Goal: Task Accomplishment & Management: Manage account settings

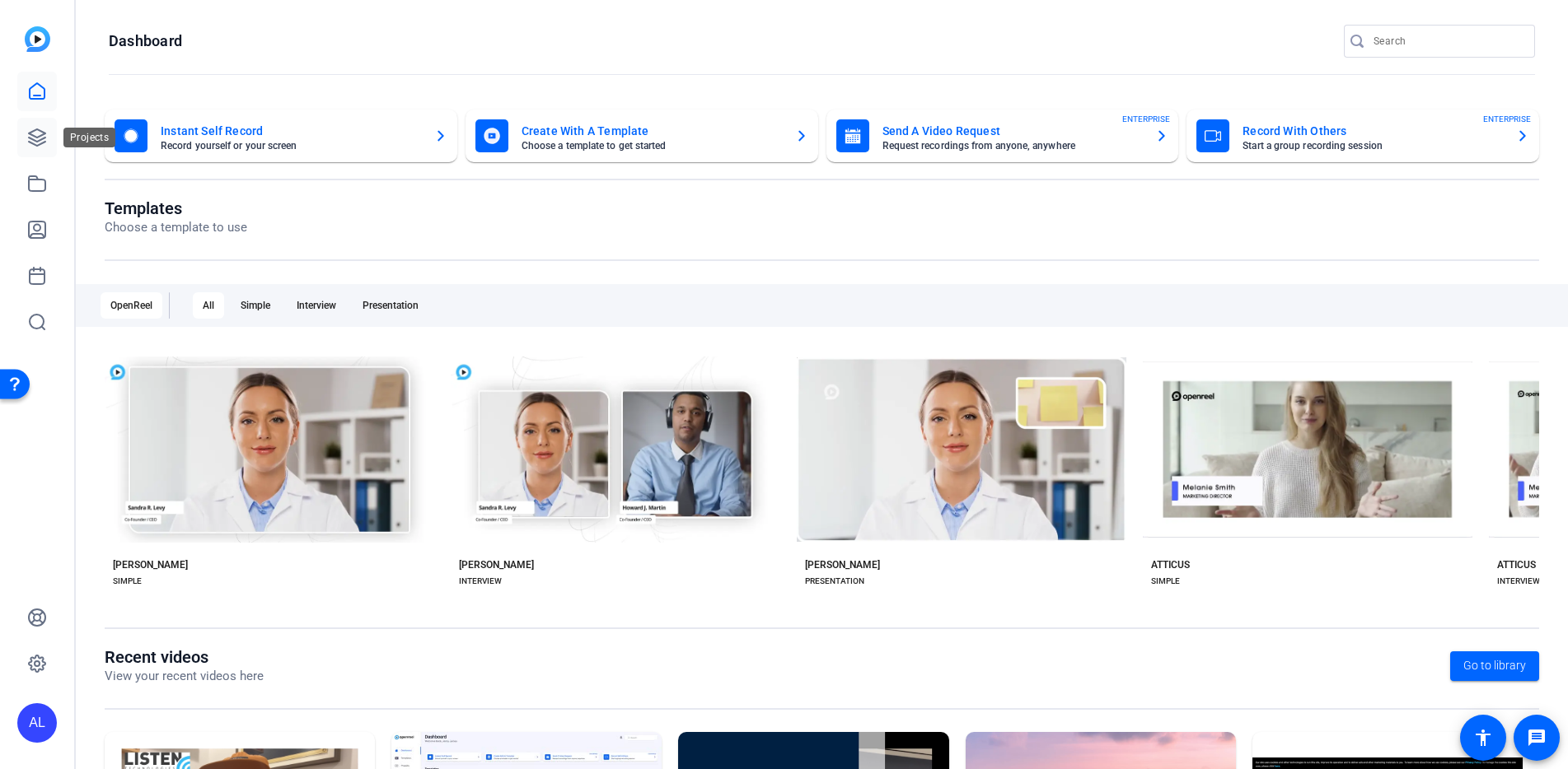
click at [41, 138] on icon at bounding box center [37, 137] width 17 height 17
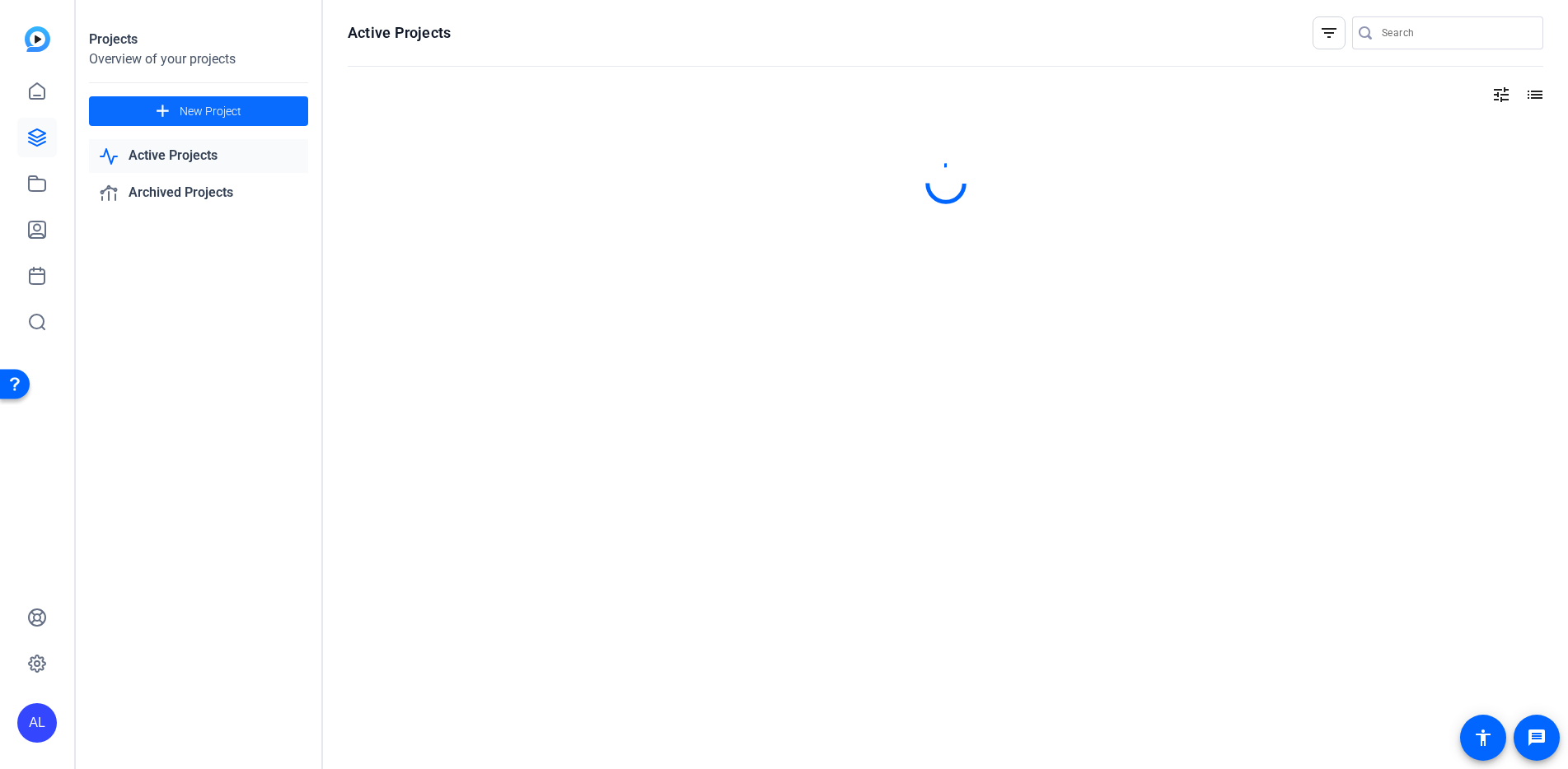
click at [185, 112] on span "New Project" at bounding box center [210, 111] width 62 height 17
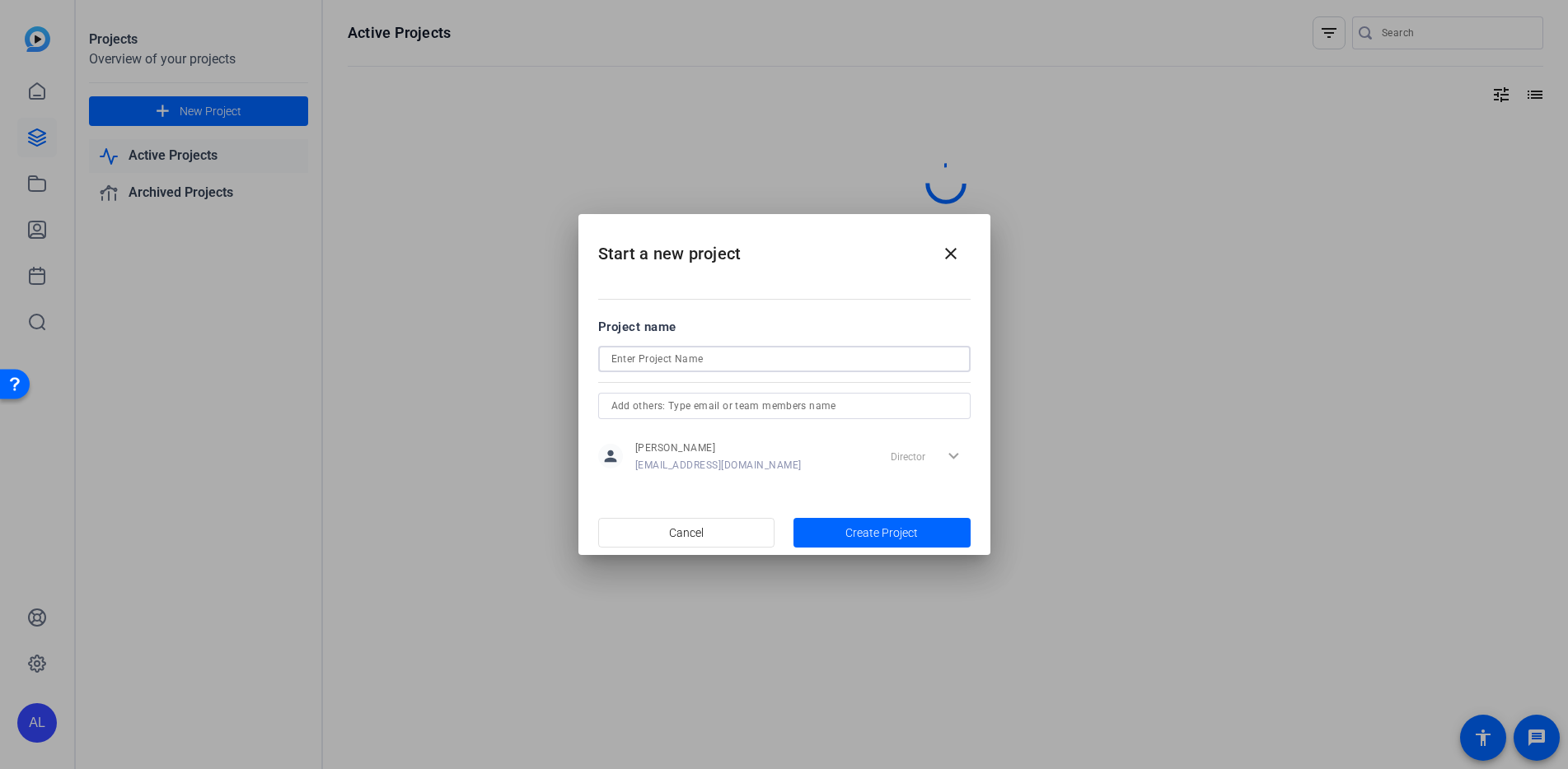
click at [723, 358] on input at bounding box center [784, 359] width 346 height 20
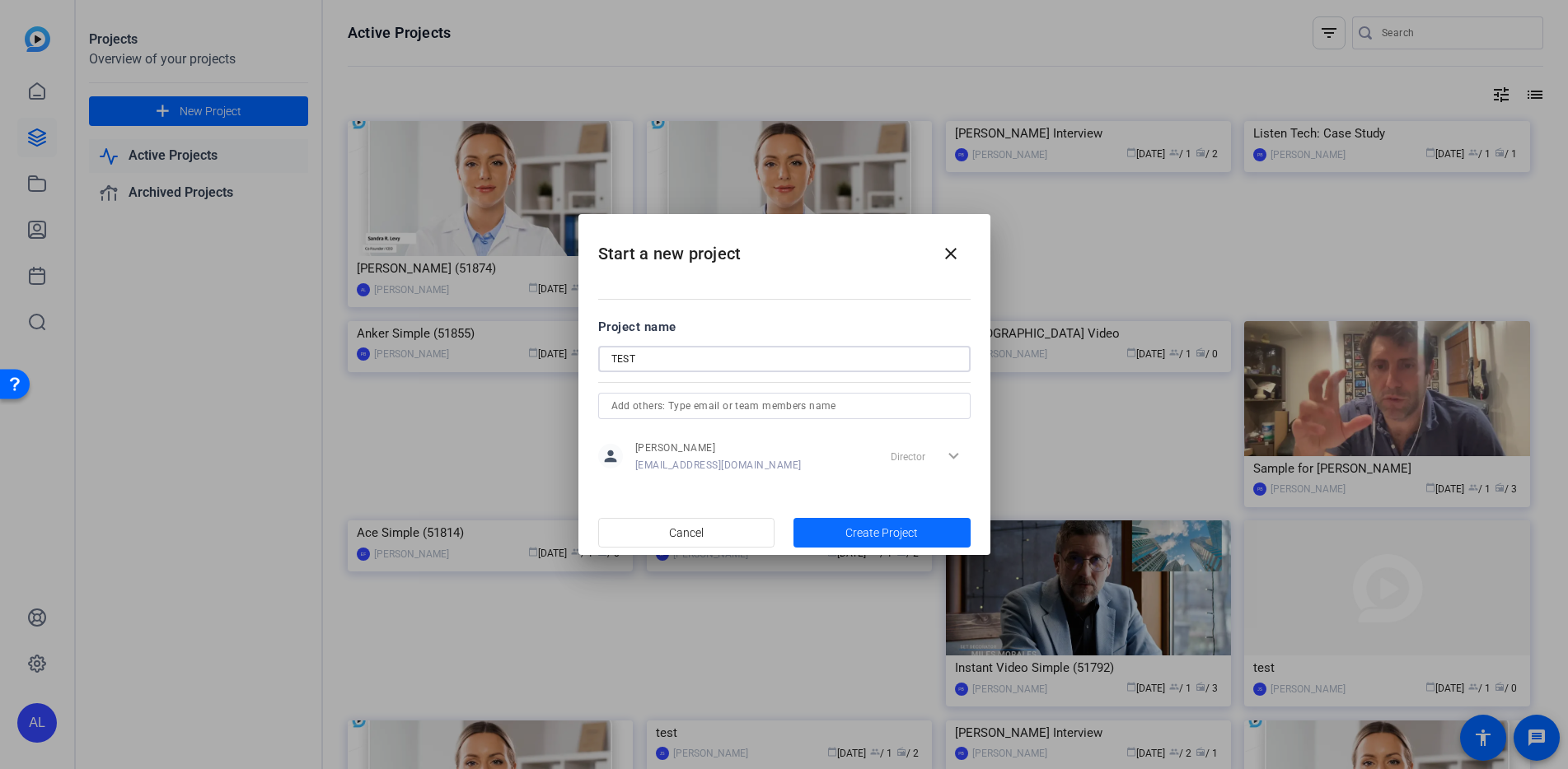
type input "TEST"
drag, startPoint x: 886, startPoint y: 546, endPoint x: 878, endPoint y: 536, distance: 12.8
click at [885, 545] on span "button" at bounding box center [882, 533] width 177 height 40
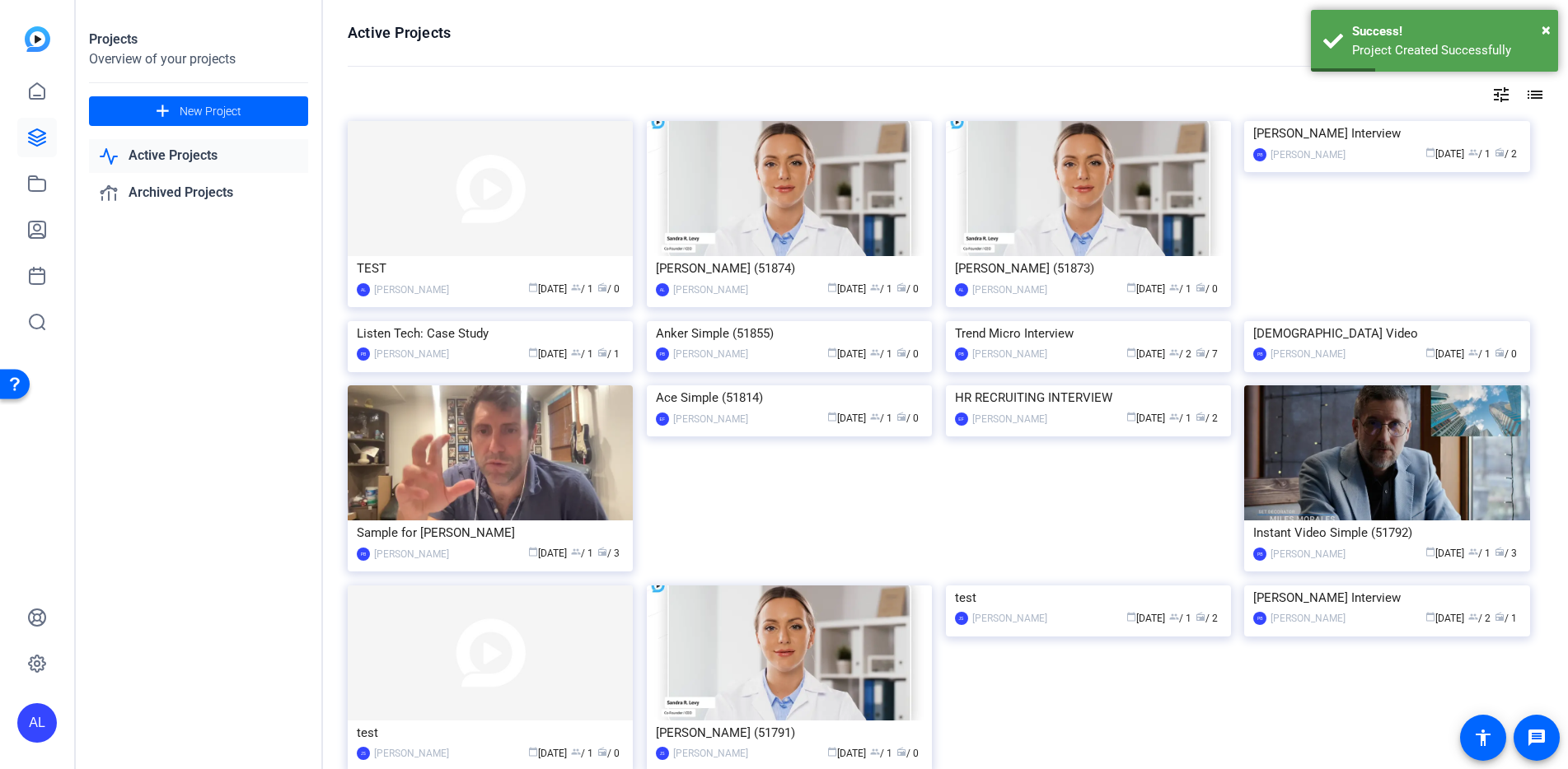
click at [541, 284] on span "calendar_today Oct 08" at bounding box center [547, 289] width 39 height 12
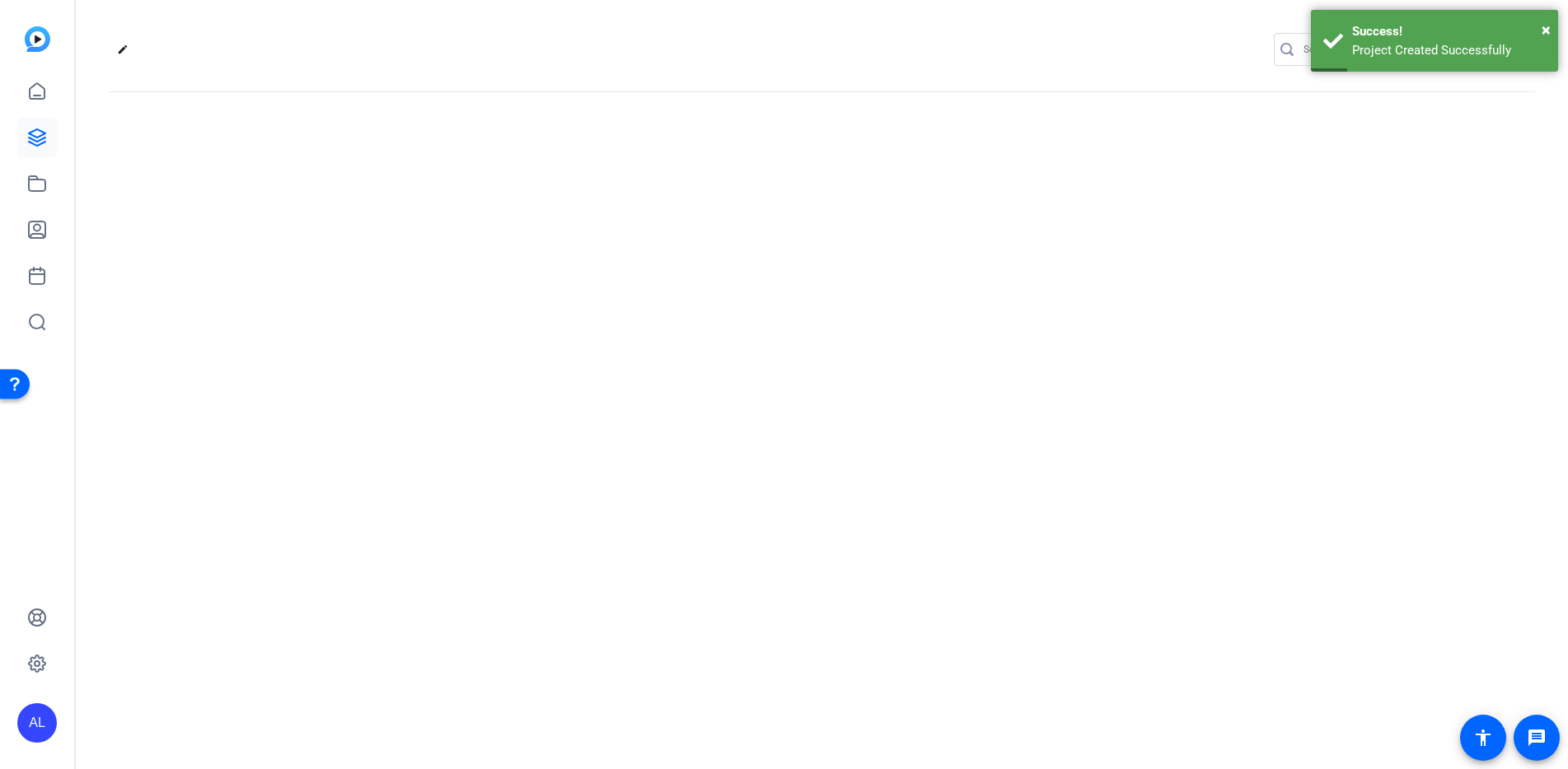
click at [481, 257] on div "edit settings" at bounding box center [822, 384] width 1492 height 769
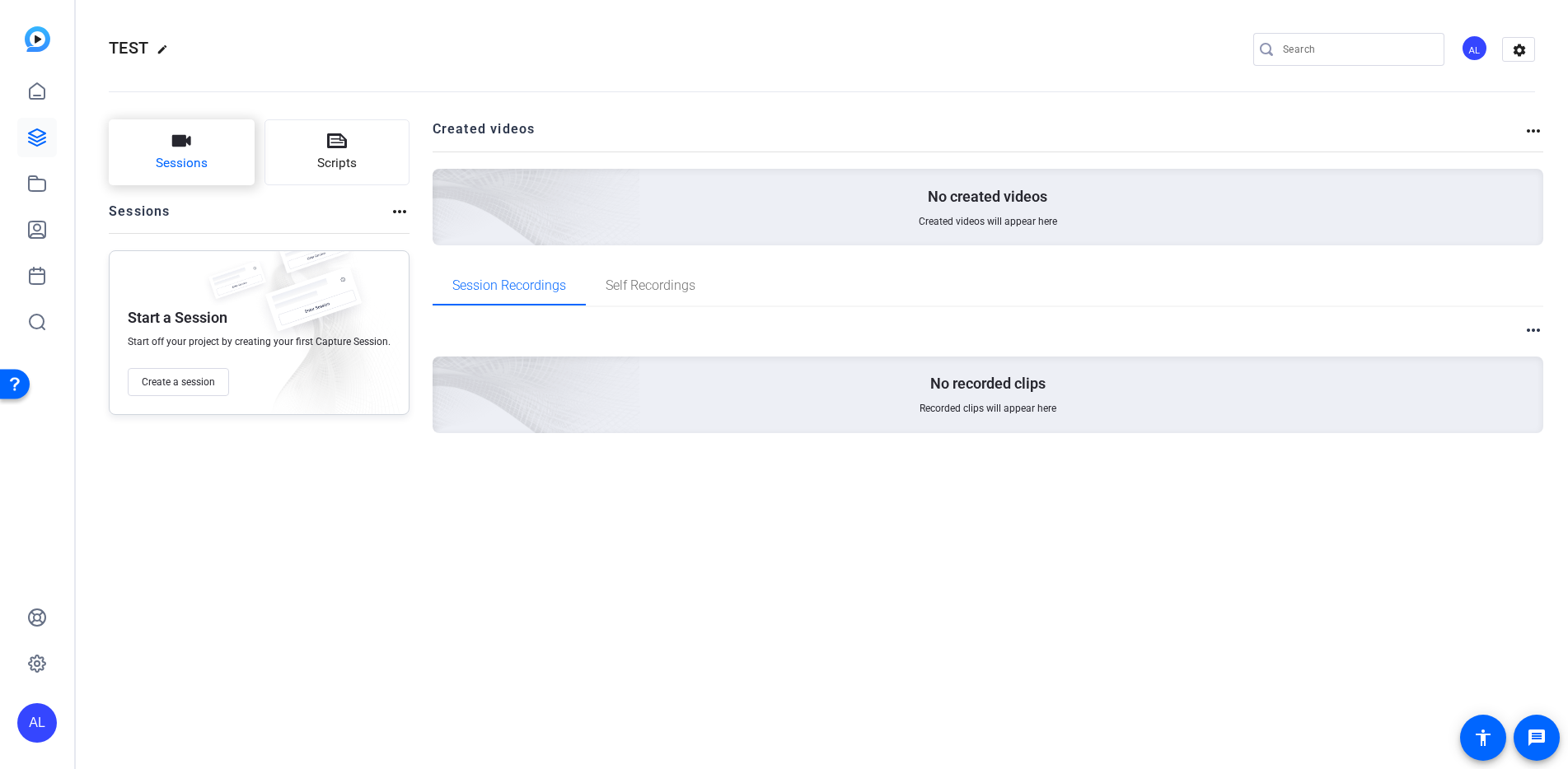
click at [206, 151] on button "Sessions" at bounding box center [181, 152] width 146 height 66
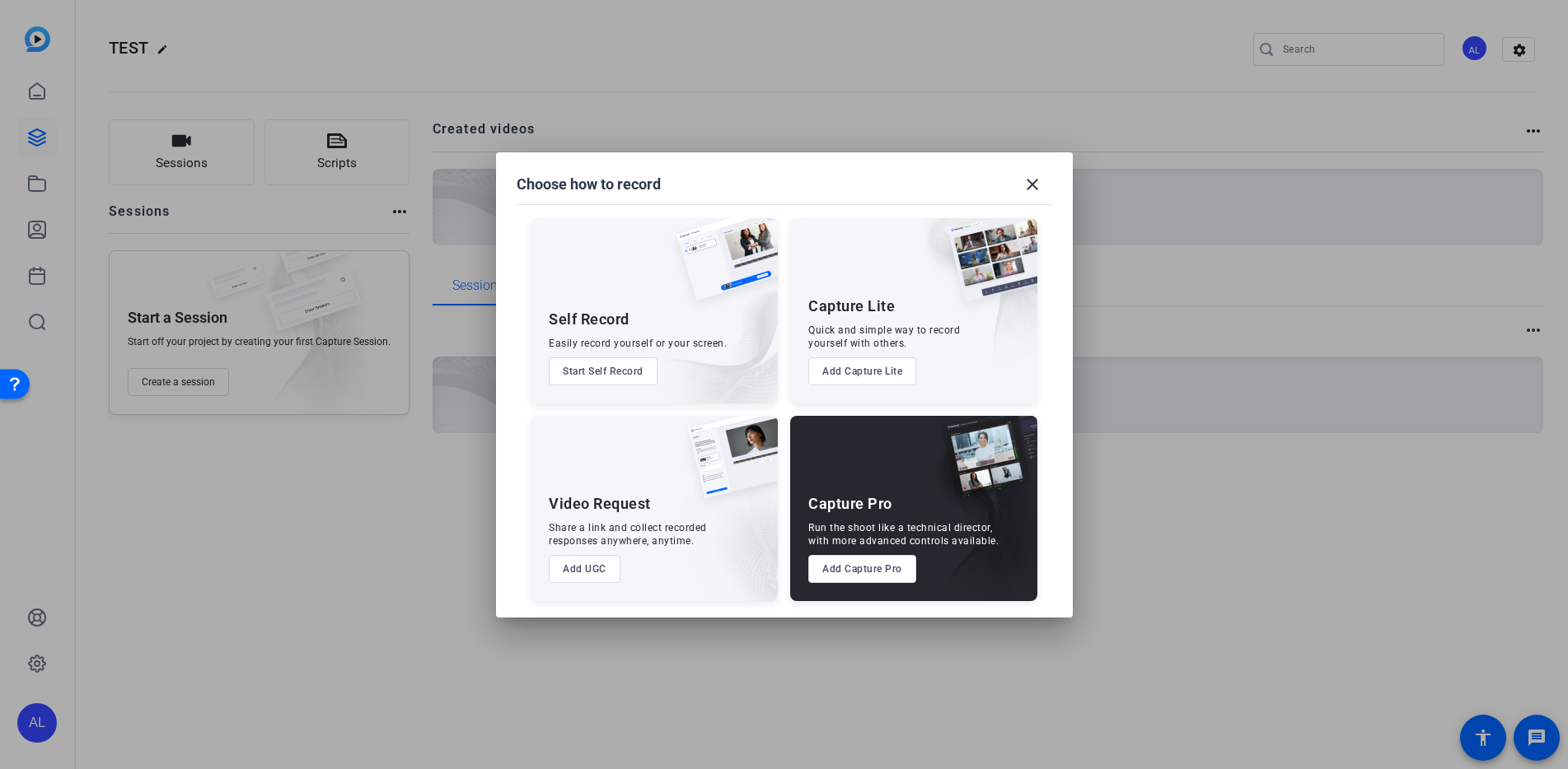
click at [571, 565] on button "Add UGC" at bounding box center [584, 570] width 72 height 28
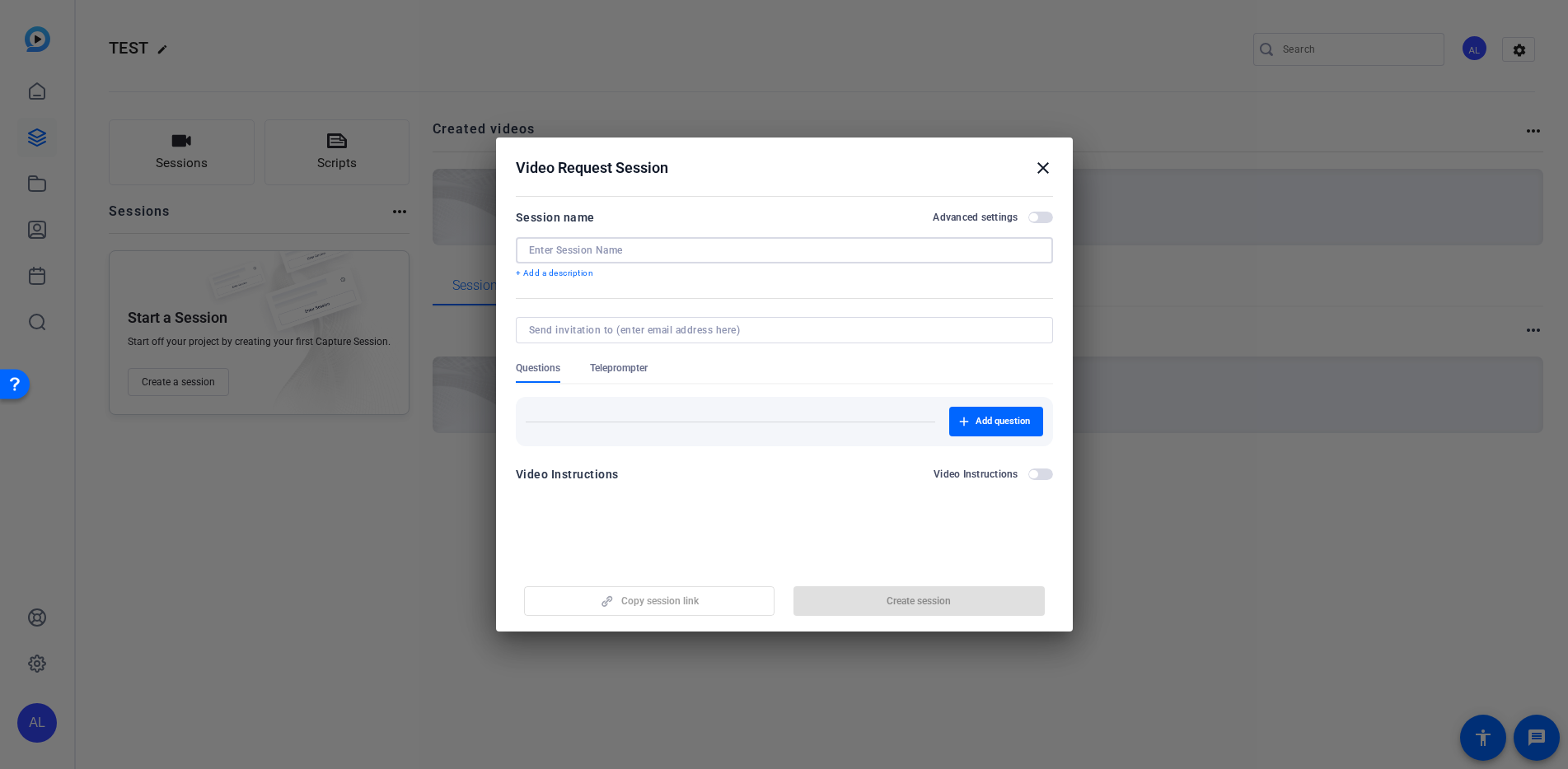
drag, startPoint x: 594, startPoint y: 252, endPoint x: 595, endPoint y: 244, distance: 8.1
click at [594, 252] on input at bounding box center [784, 251] width 511 height 13
type input "TEST"
click at [1031, 213] on button "Advanced settings" at bounding box center [1041, 218] width 25 height 12
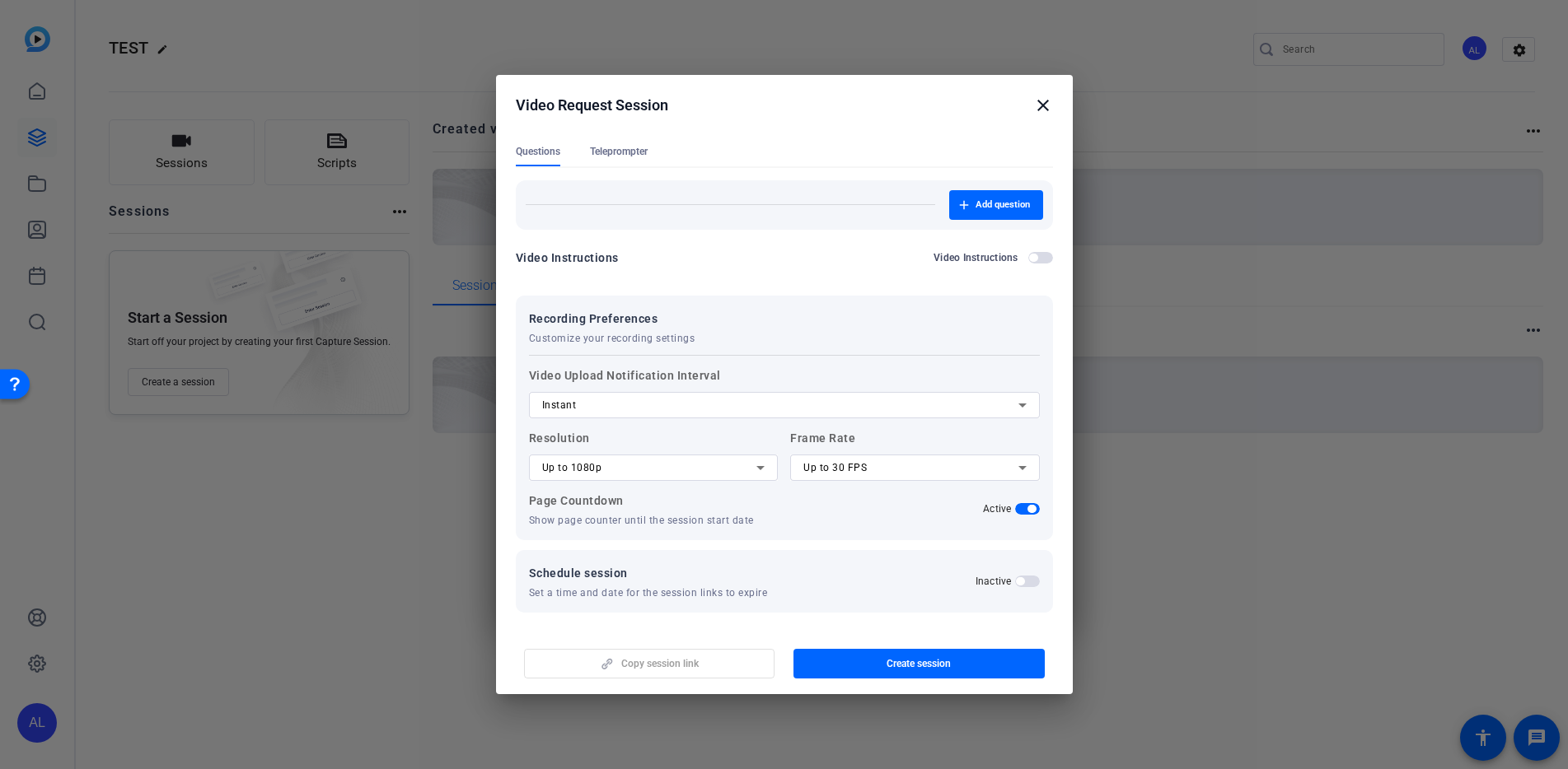
scroll to position [156, 0]
click at [732, 467] on div "Up to 1080p" at bounding box center [650, 465] width 215 height 20
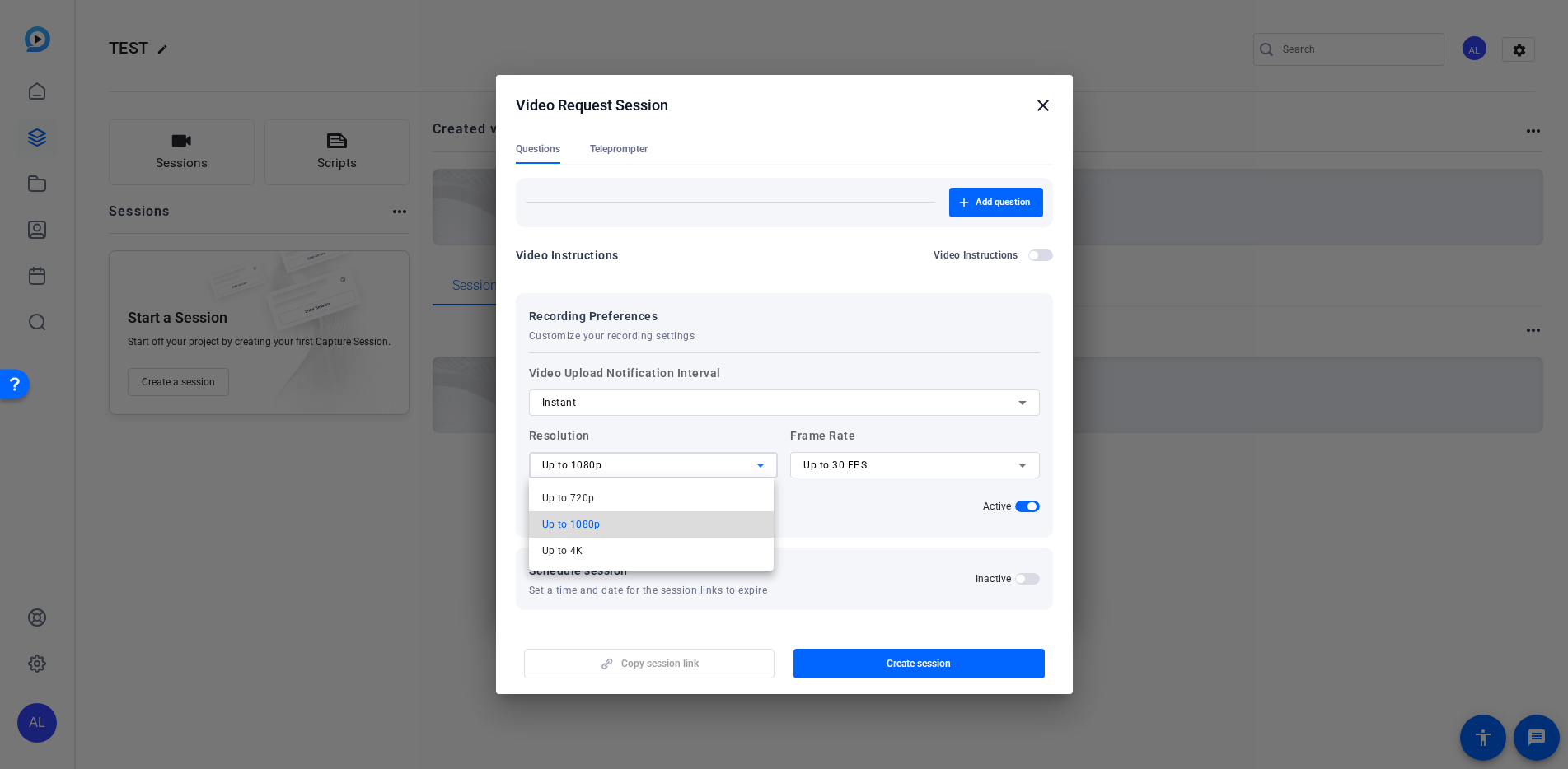
click at [677, 517] on mat-option "Up to 1080p" at bounding box center [652, 525] width 245 height 26
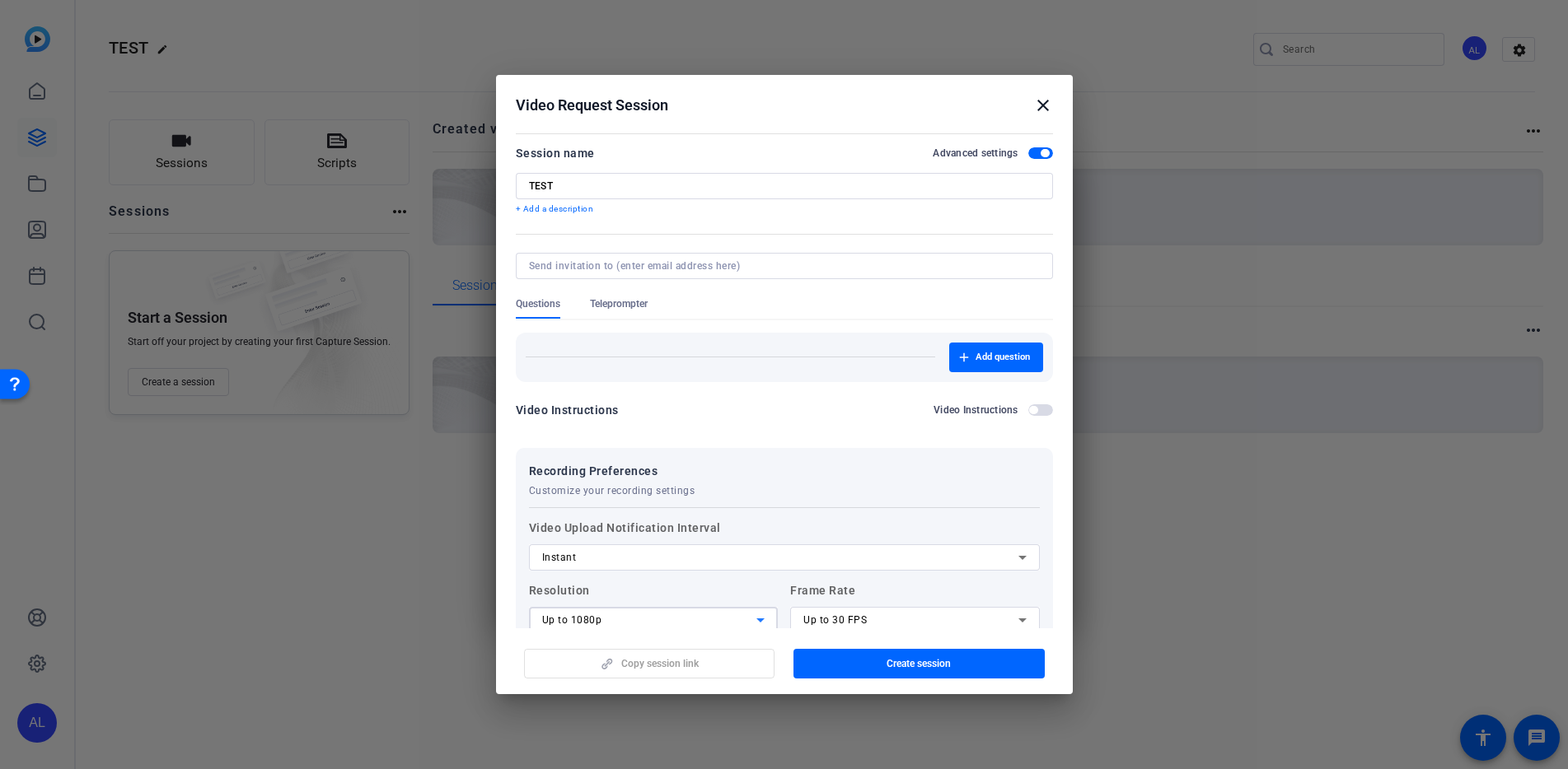
scroll to position [0, 0]
click at [976, 354] on span "Add question" at bounding box center [1003, 359] width 55 height 13
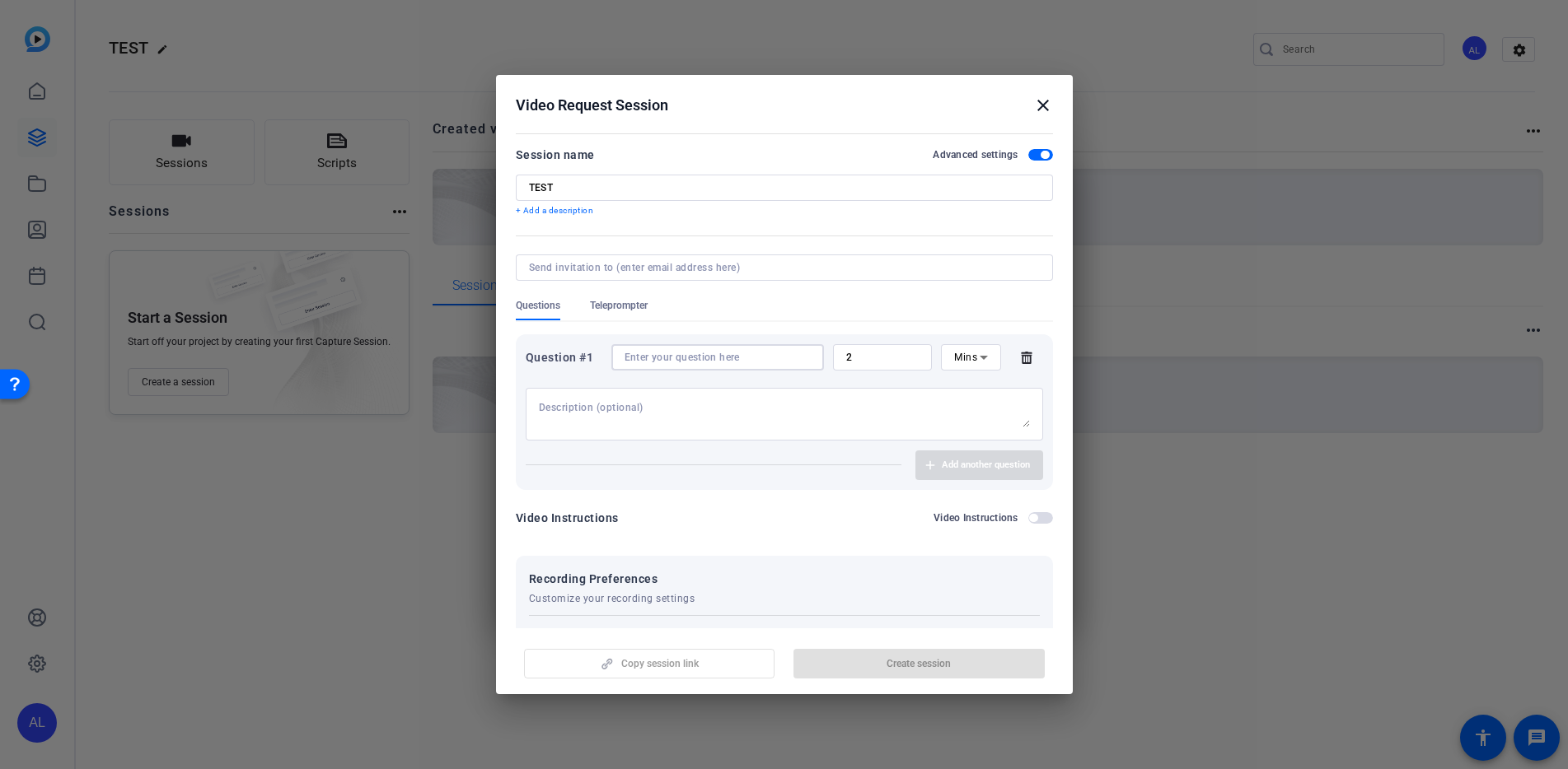
click at [713, 361] on input at bounding box center [717, 358] width 186 height 13
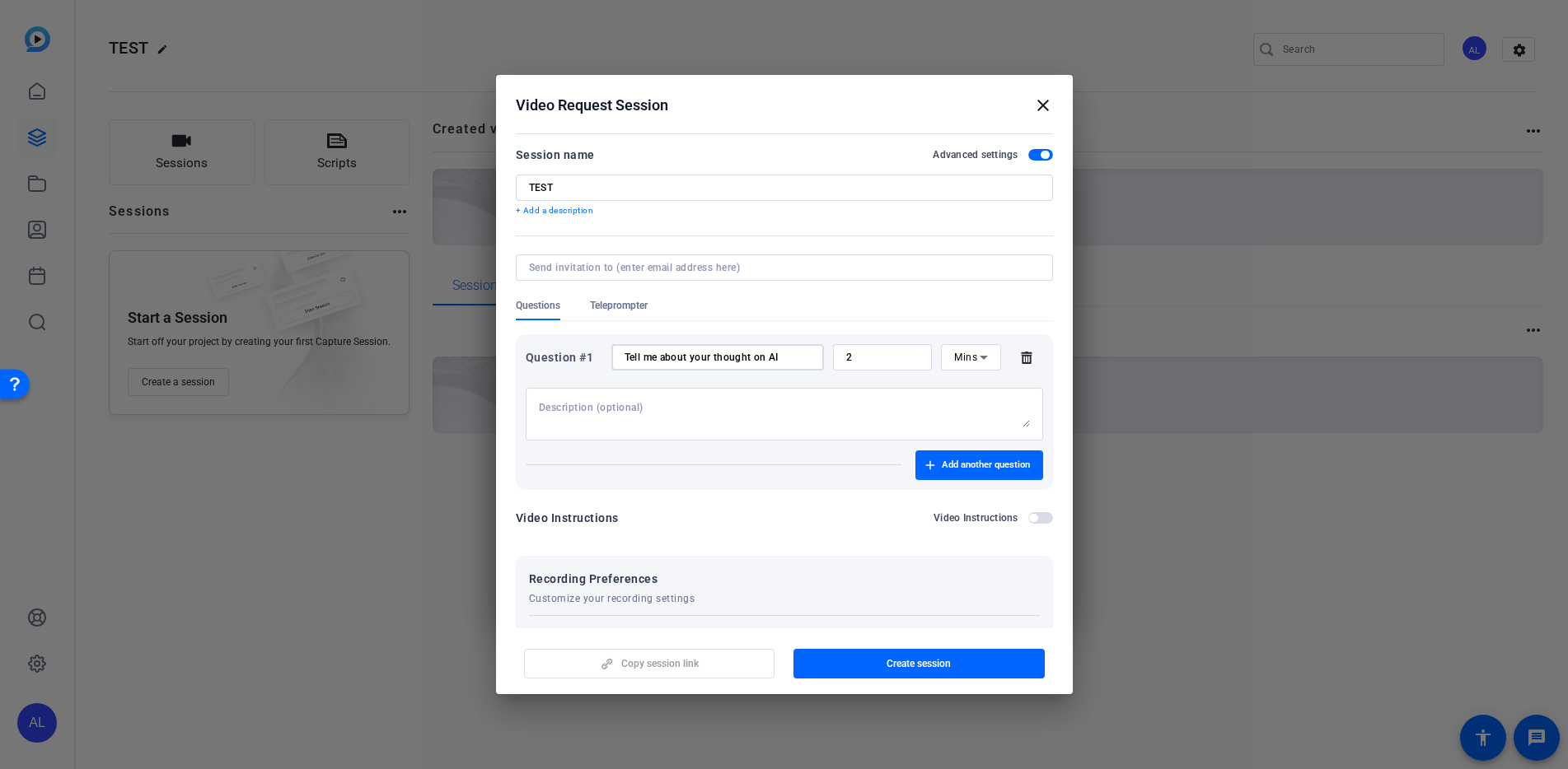
type input "Tell me about your thought on AI"
click at [739, 403] on textarea at bounding box center [784, 415] width 491 height 26
click at [983, 472] on span "button" at bounding box center [979, 465] width 127 height 40
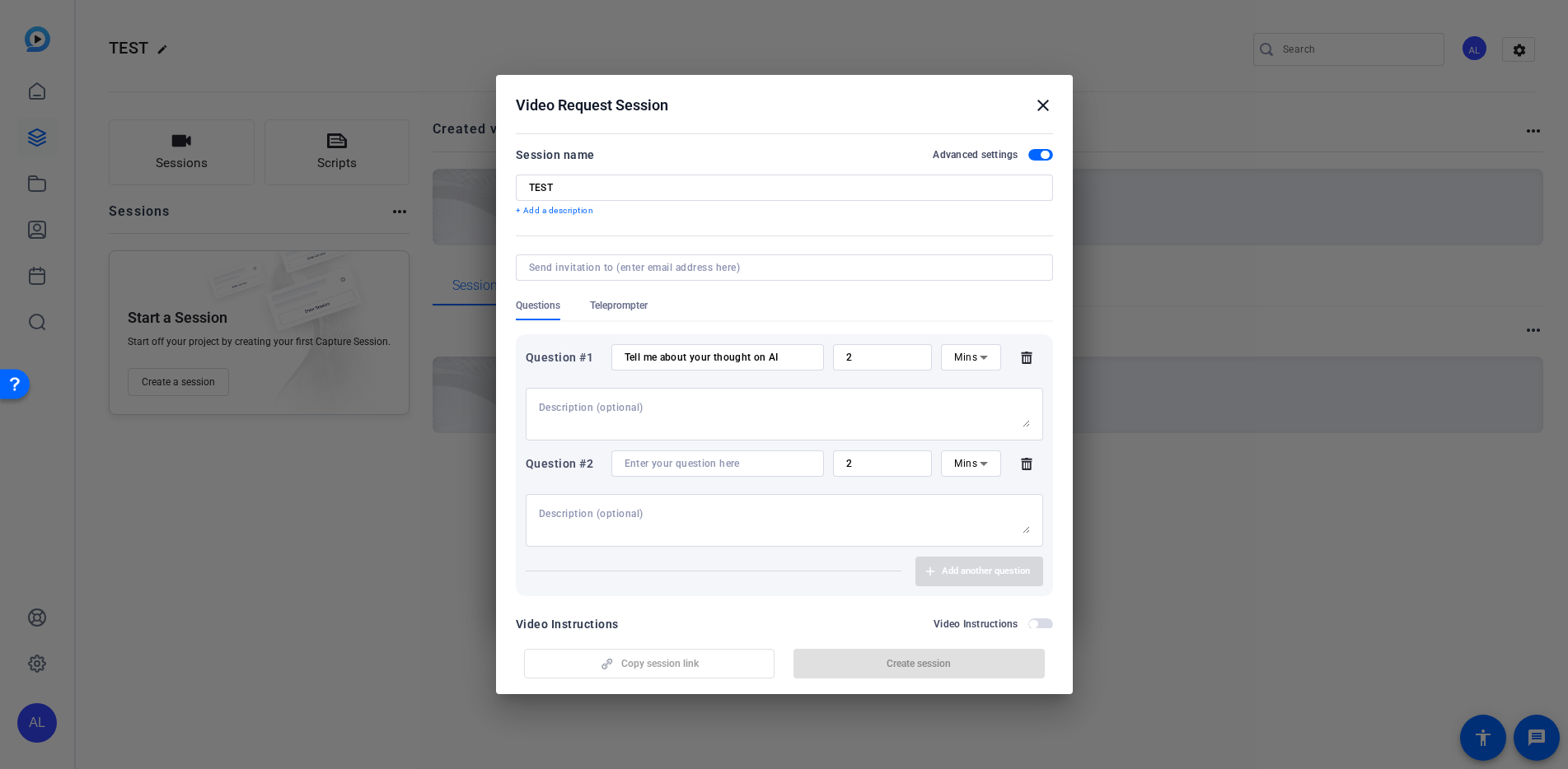
click at [704, 268] on input at bounding box center [781, 267] width 504 height 13
drag, startPoint x: 811, startPoint y: 244, endPoint x: 837, endPoint y: 267, distance: 34.7
click at [811, 244] on form "Session name Advanced settings TEST + Add a description Questions Teleprompter …" at bounding box center [784, 562] width 537 height 834
click at [1025, 464] on icon at bounding box center [1027, 464] width 33 height 13
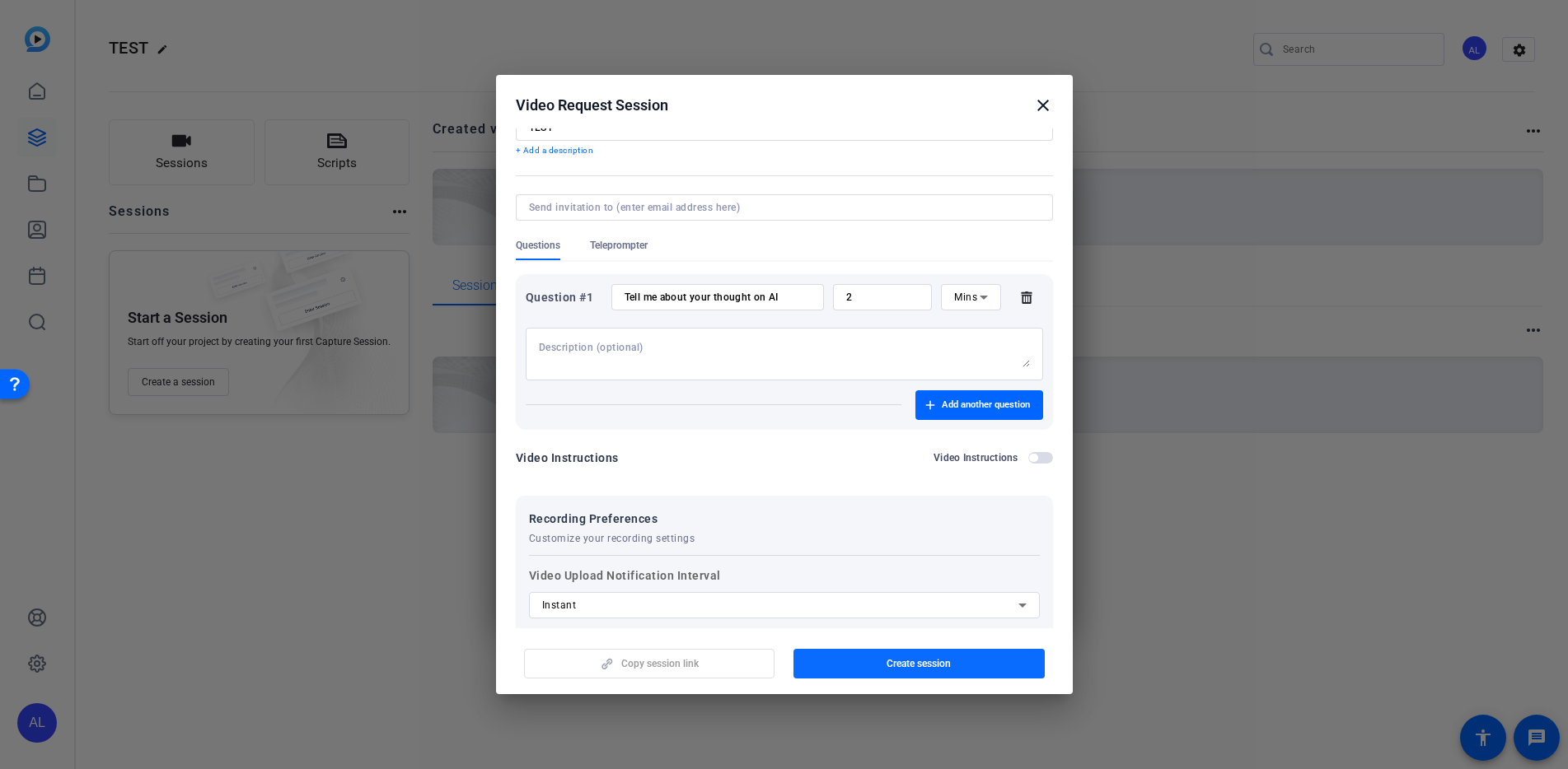
scroll to position [89, 0]
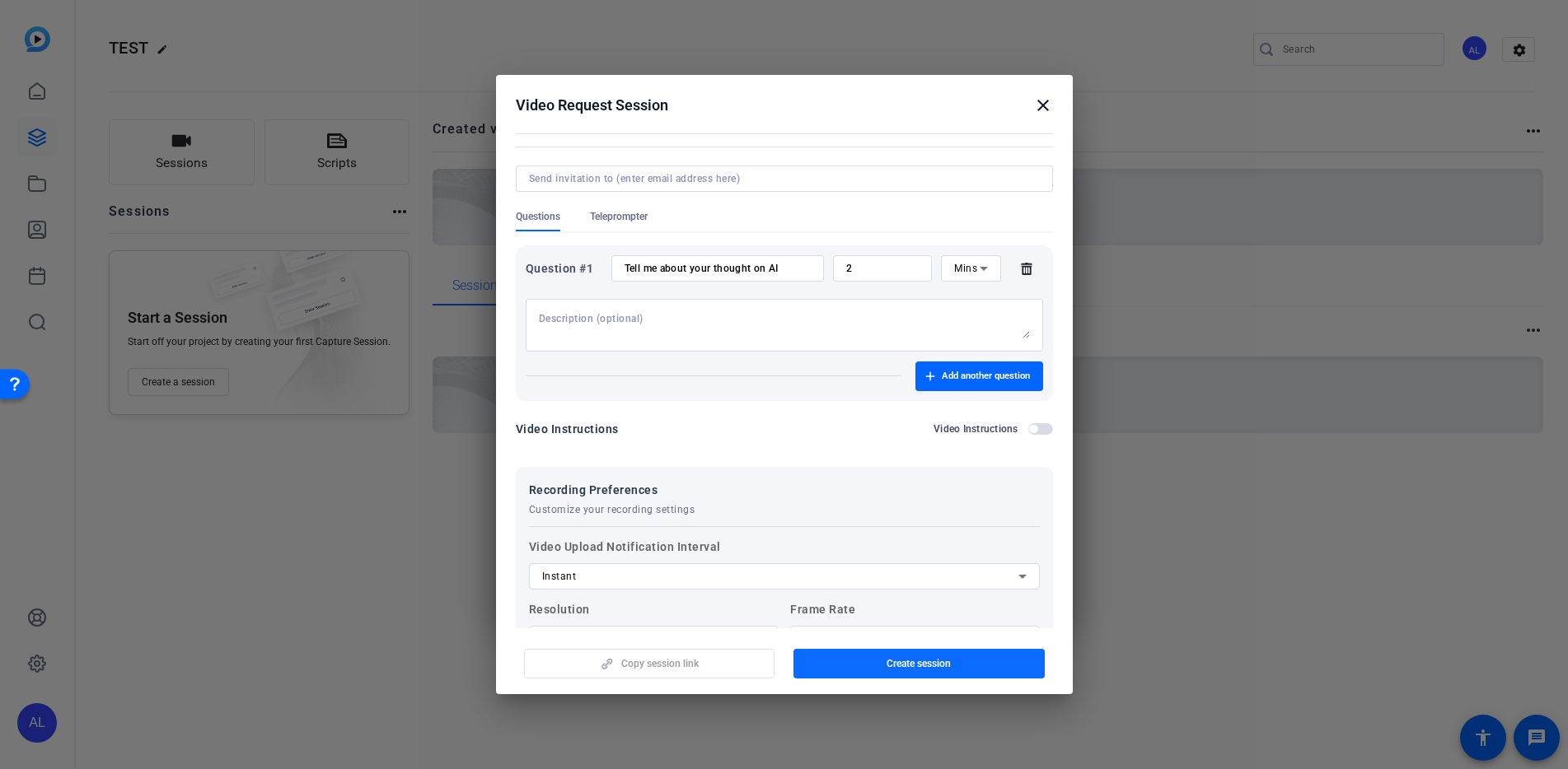
click at [897, 670] on span "button" at bounding box center [919, 664] width 252 height 40
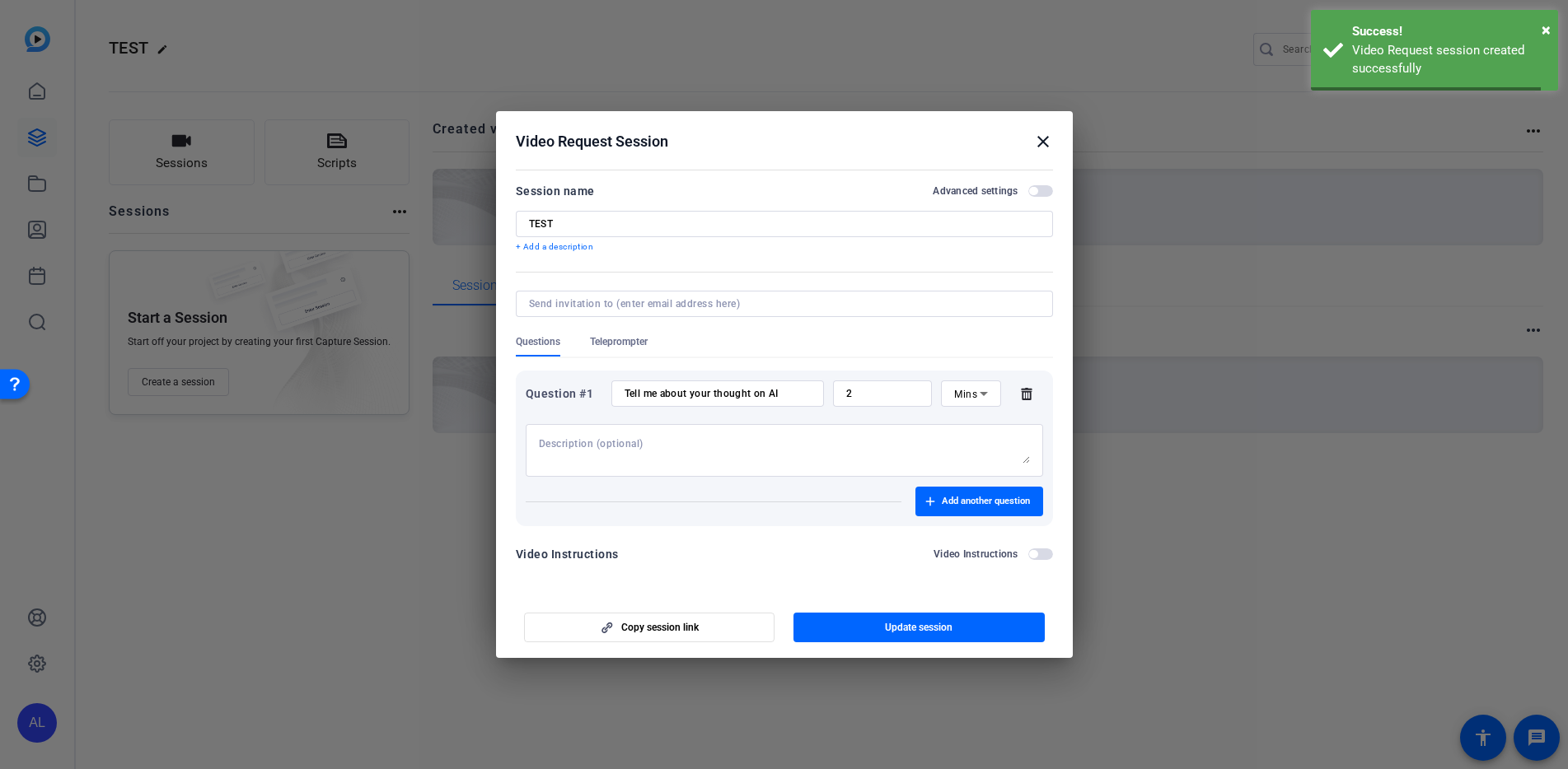
scroll to position [0, 0]
click at [712, 631] on span "button" at bounding box center [650, 627] width 250 height 40
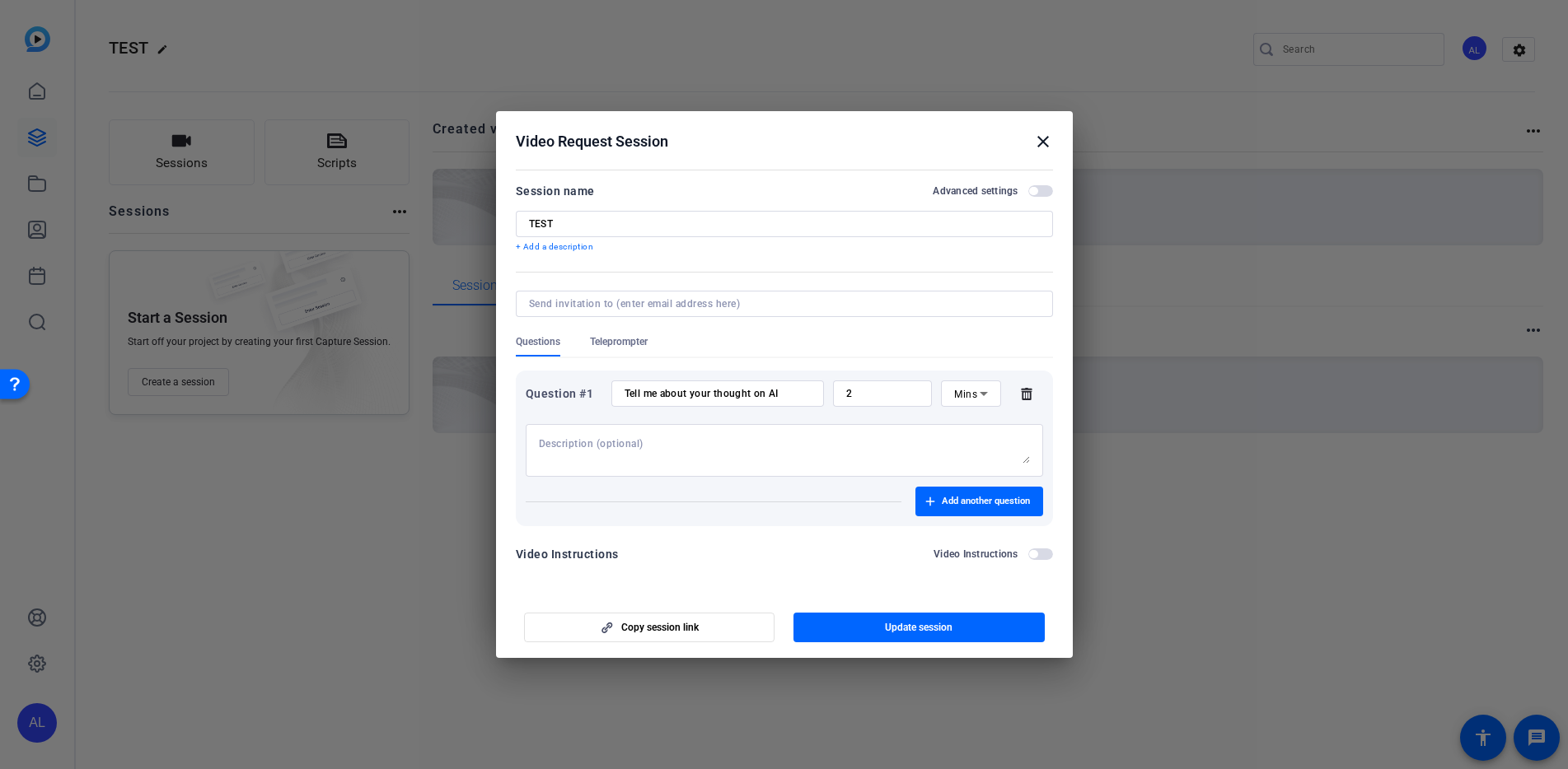
click at [1054, 133] on h2 "Video Request Session close" at bounding box center [784, 137] width 577 height 54
drag, startPoint x: 1037, startPoint y: 142, endPoint x: 1027, endPoint y: 137, distance: 11.2
click at [1037, 142] on mat-icon "close" at bounding box center [1043, 142] width 20 height 20
